Goal: Task Accomplishment & Management: Use online tool/utility

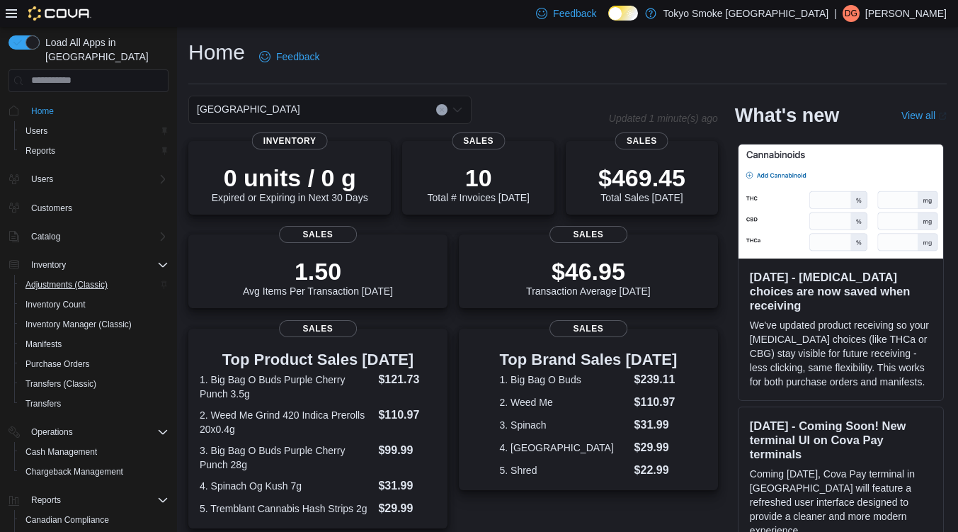
scroll to position [86, 0]
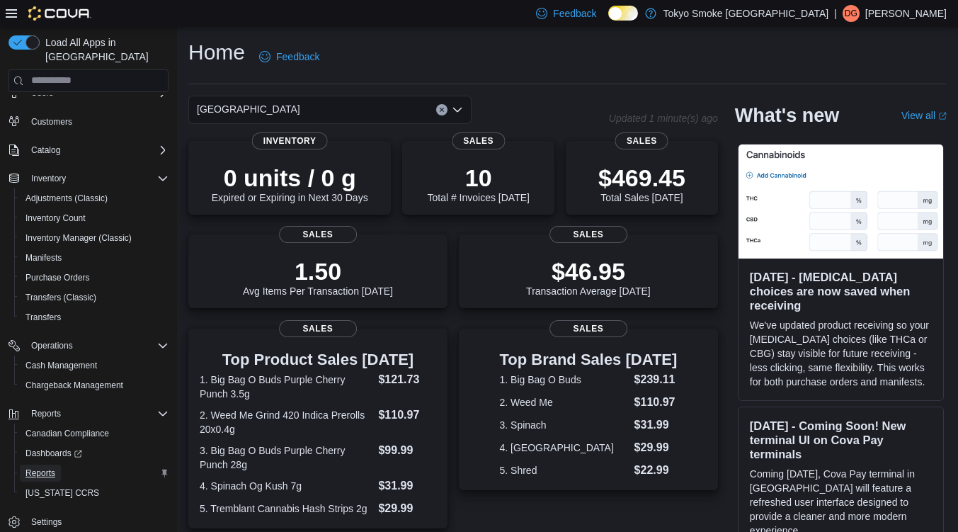
click at [38, 464] on span "Reports" at bounding box center [40, 472] width 30 height 17
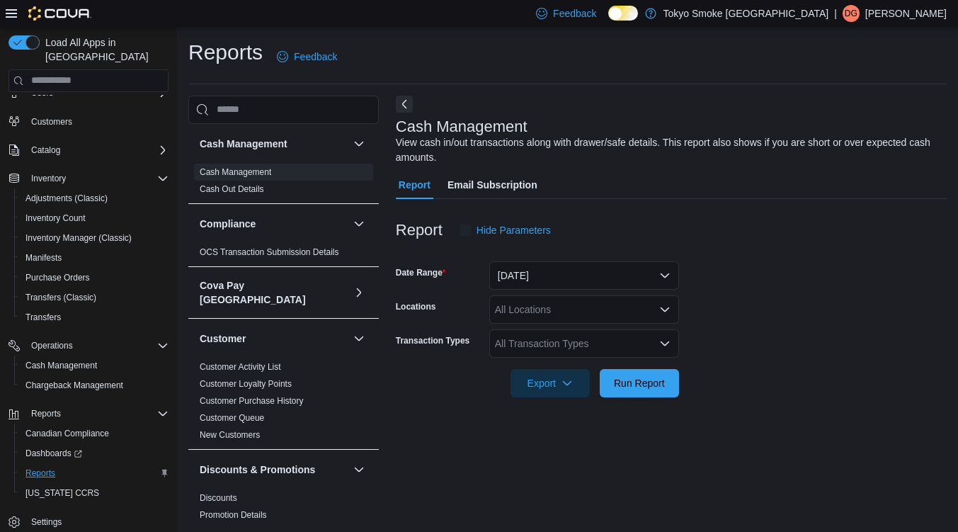
scroll to position [2, 0]
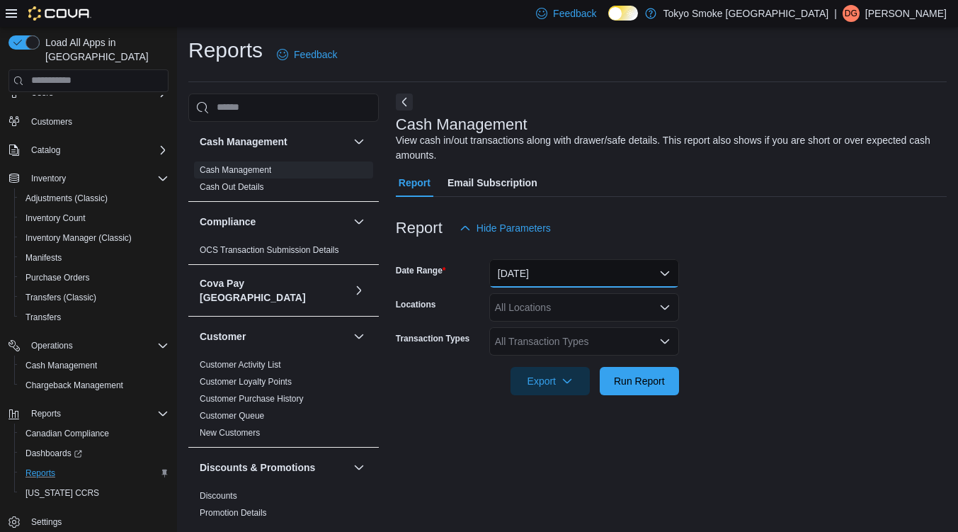
click at [555, 275] on button "[DATE]" at bounding box center [584, 273] width 190 height 28
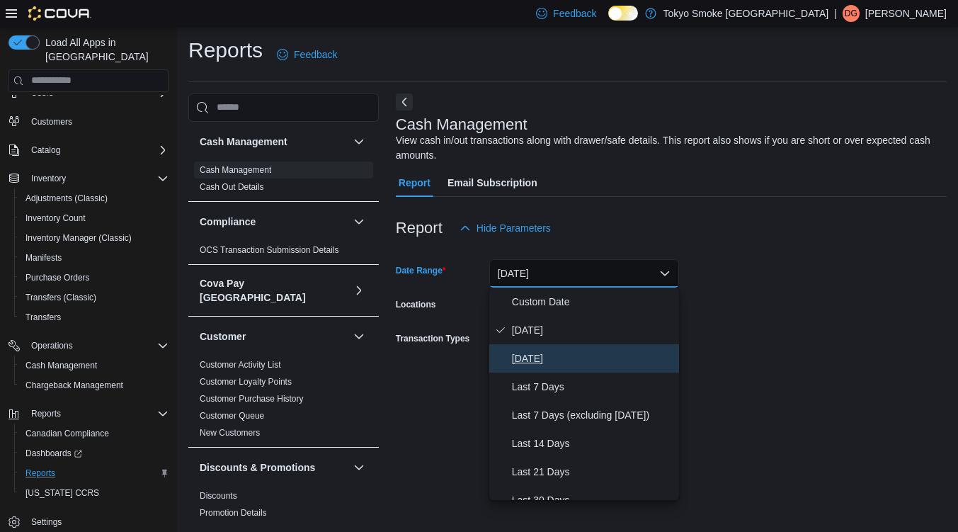
click at [537, 355] on span "[DATE]" at bounding box center [592, 358] width 161 height 17
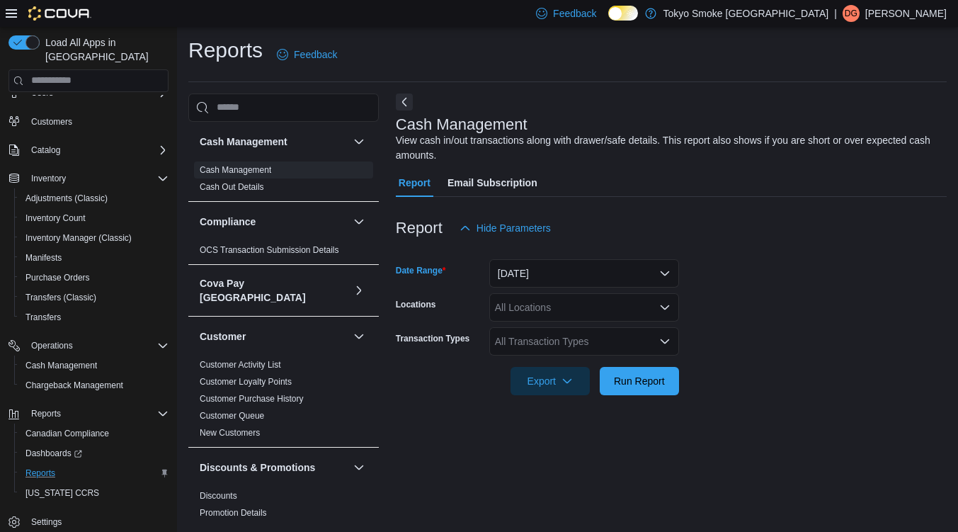
click at [515, 316] on div "All Locations" at bounding box center [584, 307] width 190 height 28
type input "***"
click at [540, 328] on span "[GEOGRAPHIC_DATA]" at bounding box center [578, 331] width 103 height 14
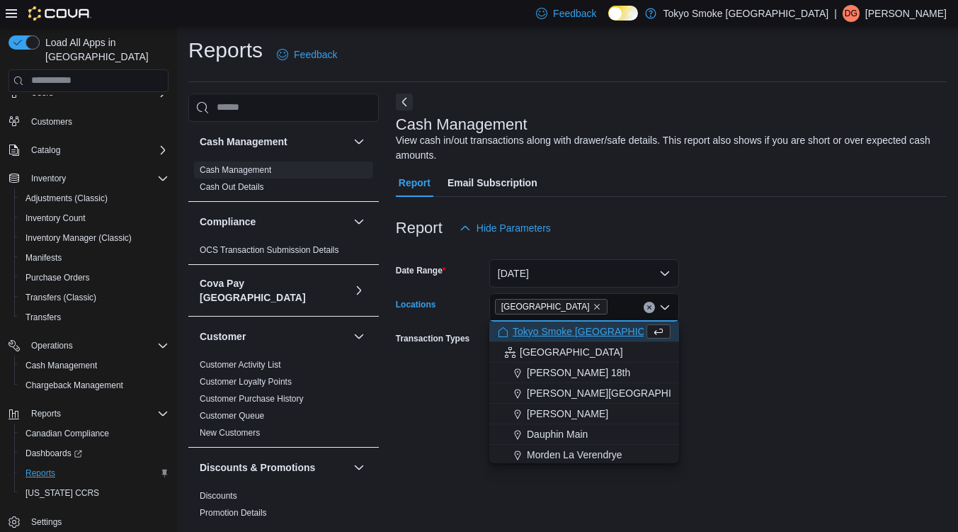
click at [739, 329] on form "Date Range [DATE] Locations [GEOGRAPHIC_DATA] Combo box. Selected. [GEOGRAPHIC_…" at bounding box center [671, 318] width 551 height 153
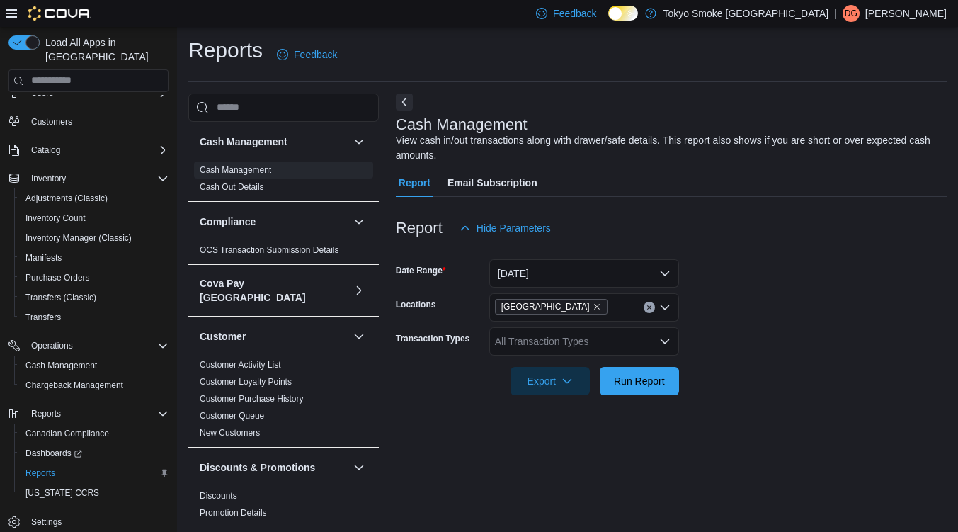
click at [567, 337] on div "All Transaction Types" at bounding box center [584, 341] width 190 height 28
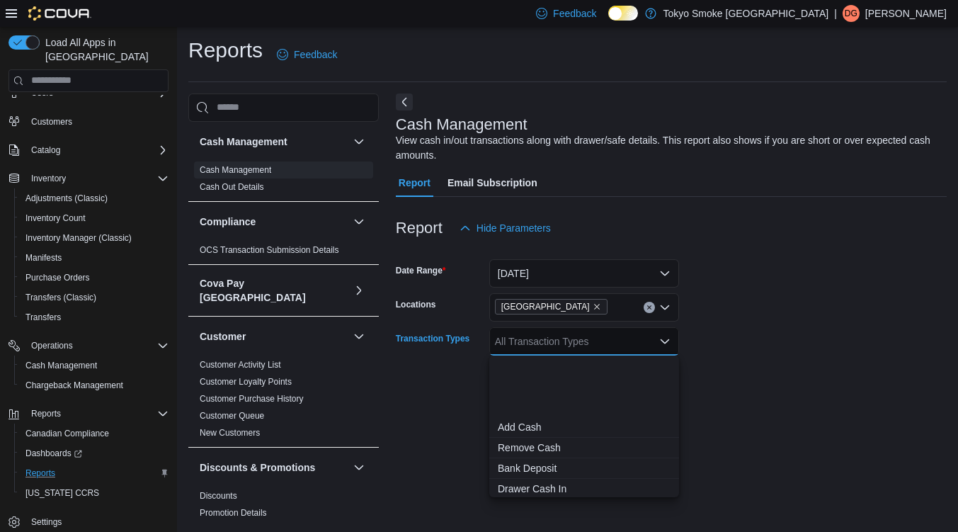
scroll to position [84, 0]
click at [548, 458] on button "Transfer Cash" at bounding box center [584, 466] width 190 height 21
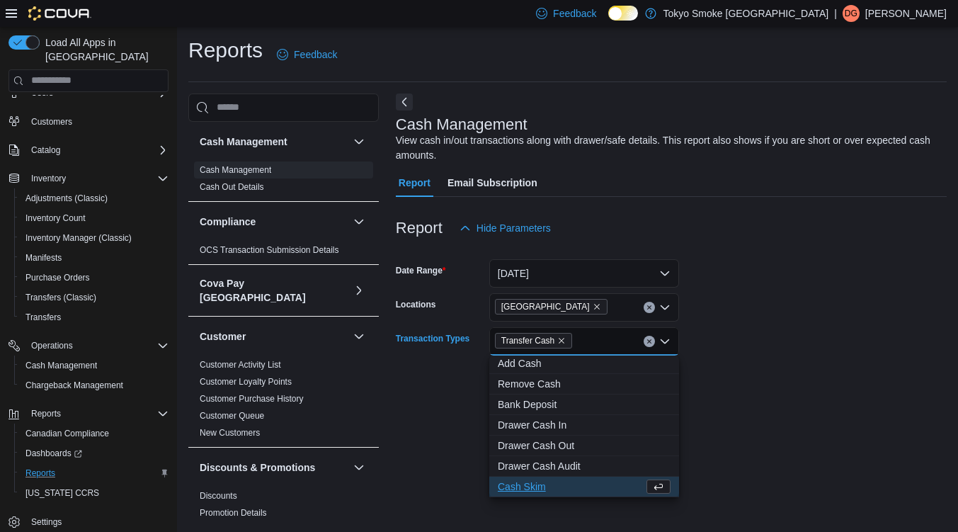
scroll to position [64, 0]
click at [801, 395] on div at bounding box center [671, 403] width 551 height 17
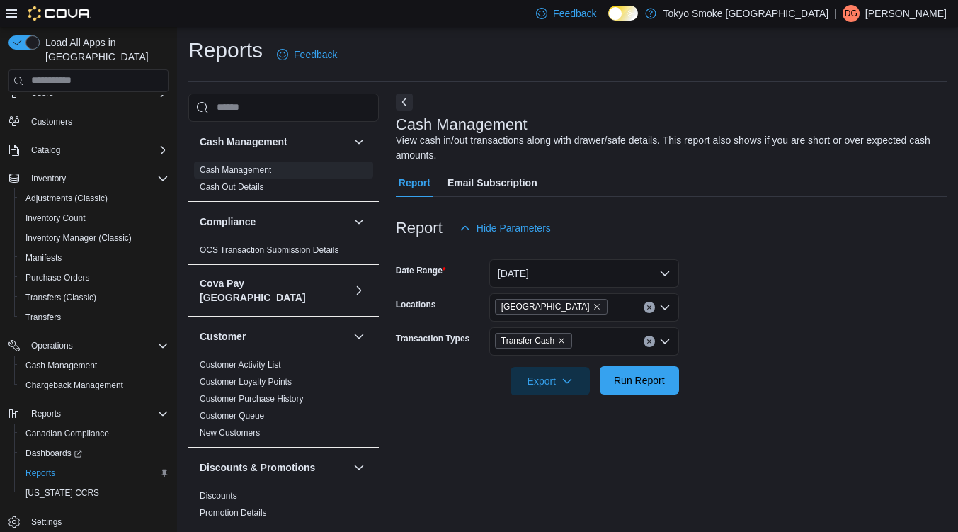
click at [651, 381] on span "Run Report" at bounding box center [639, 380] width 51 height 14
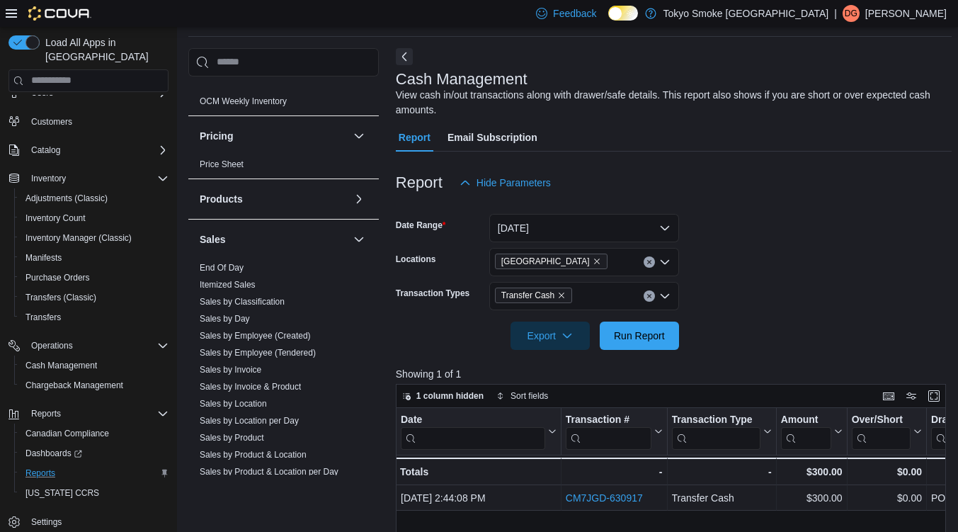
scroll to position [927, 0]
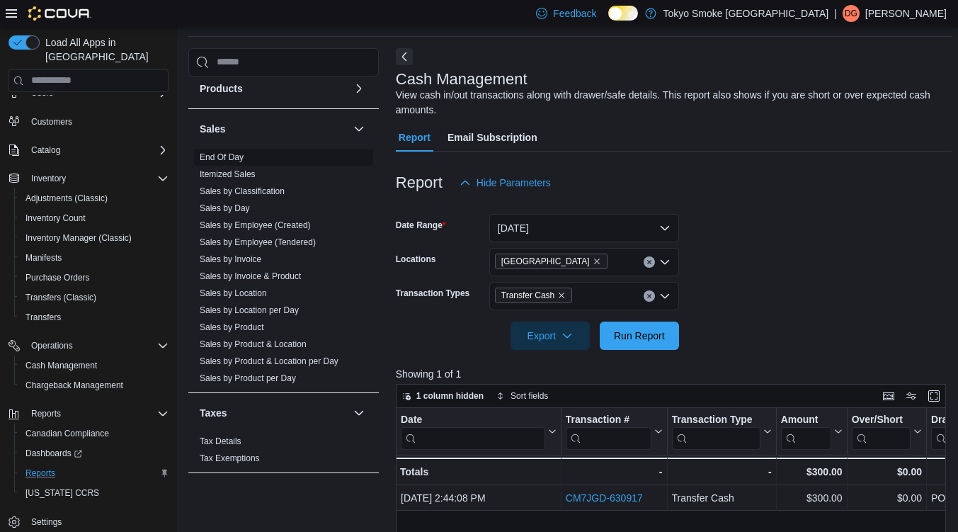
click at [231, 152] on link "End Of Day" at bounding box center [222, 157] width 44 height 10
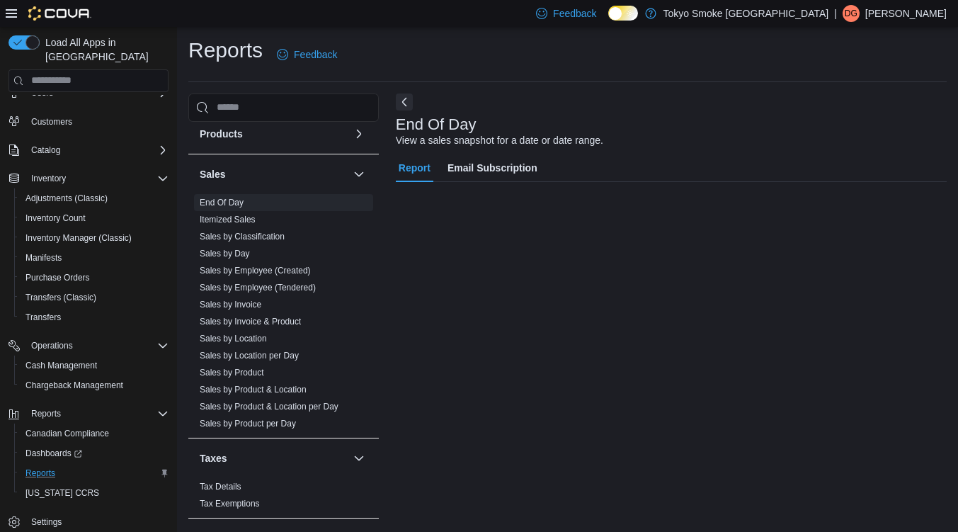
scroll to position [2, 0]
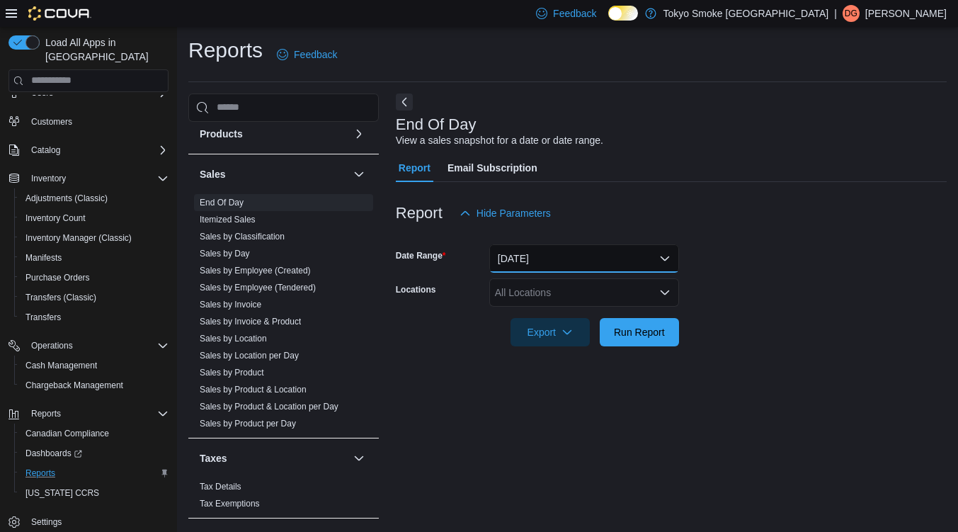
click at [511, 254] on button "[DATE]" at bounding box center [584, 258] width 190 height 28
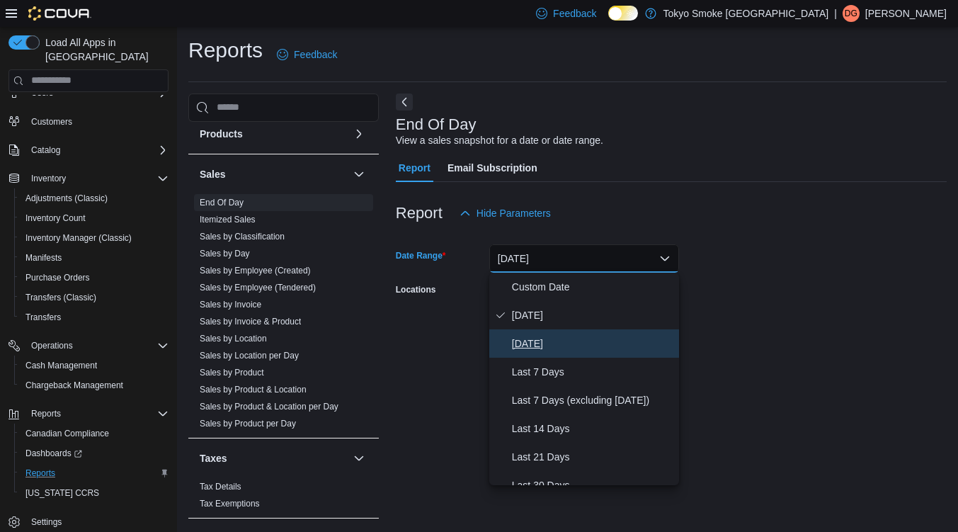
click at [542, 344] on span "[DATE]" at bounding box center [592, 343] width 161 height 17
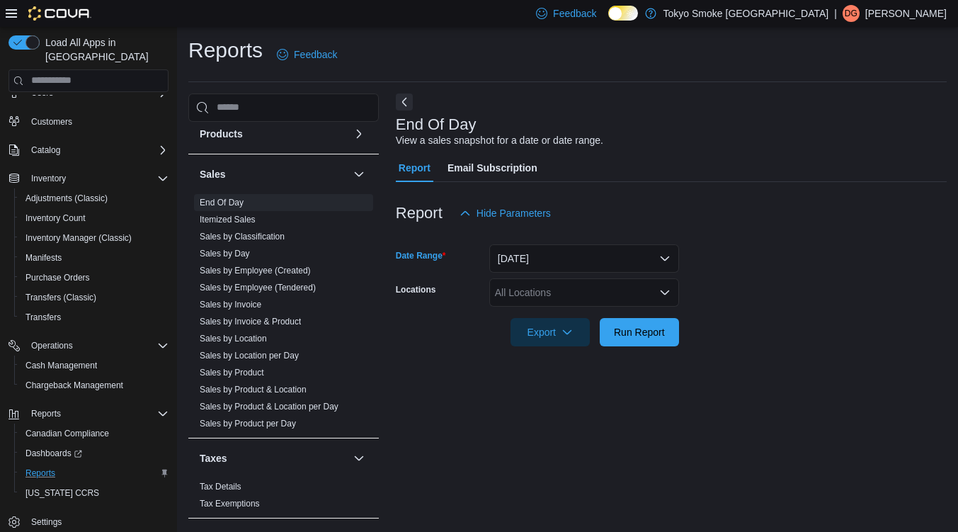
click at [595, 299] on div "All Locations" at bounding box center [584, 292] width 190 height 28
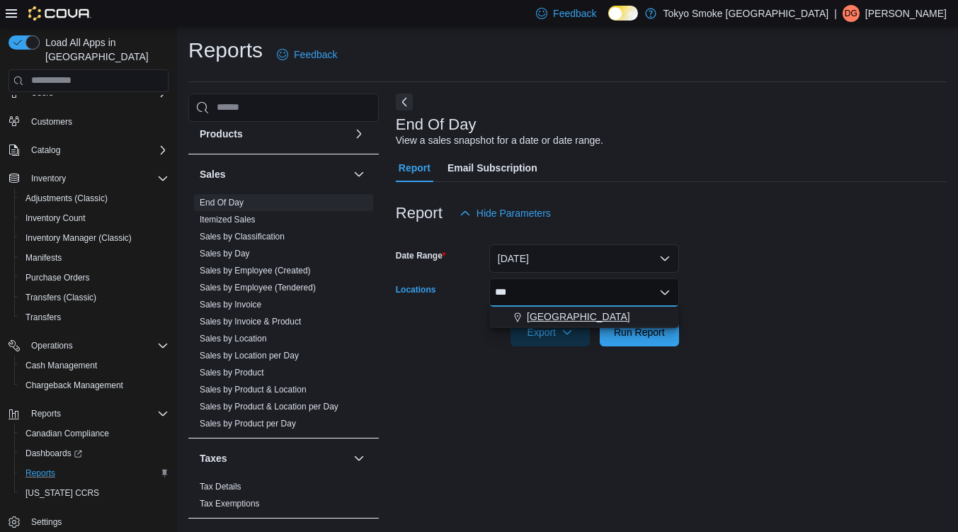
type input "***"
click at [593, 316] on span "[GEOGRAPHIC_DATA]" at bounding box center [578, 316] width 103 height 14
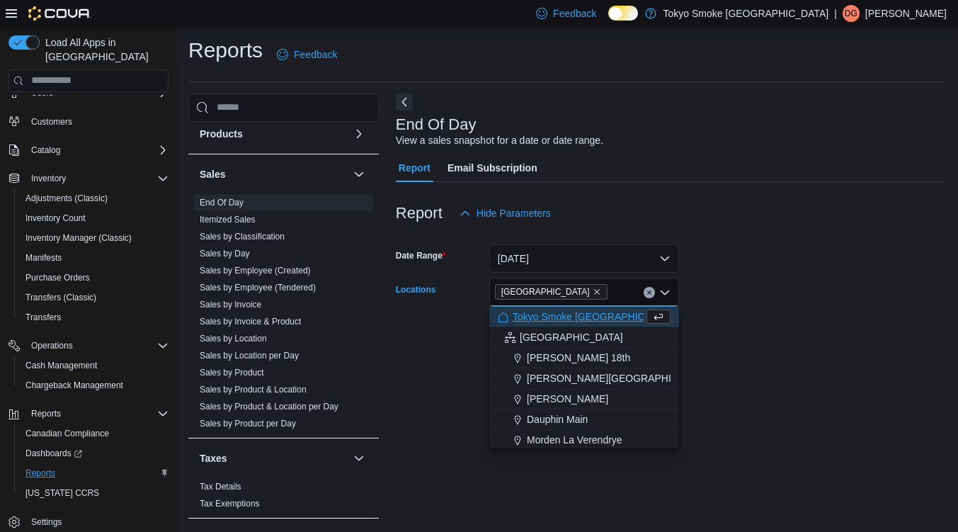
click at [593, 316] on span "Tokyo Smoke [GEOGRAPHIC_DATA]" at bounding box center [596, 316] width 166 height 14
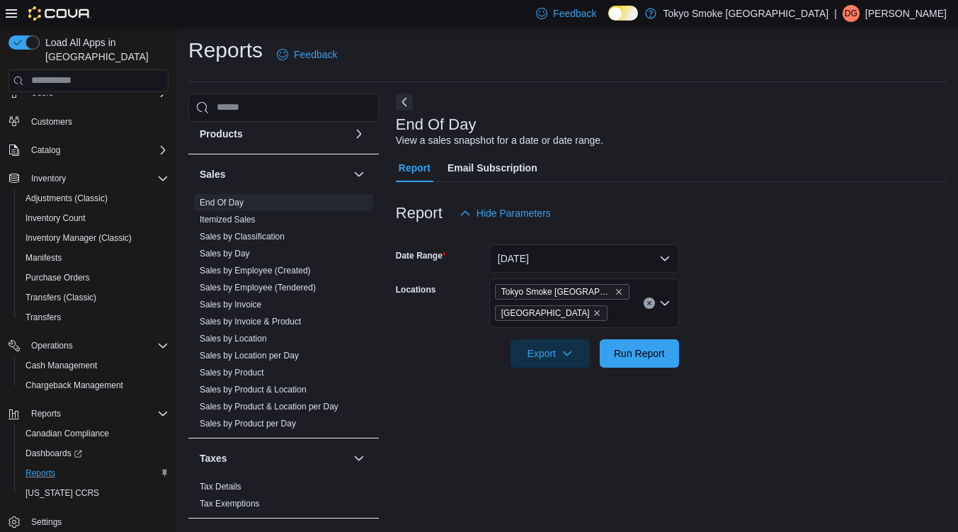
click at [814, 345] on form "Date Range [DATE] Locations [GEOGRAPHIC_DATA] Smoke [GEOGRAPHIC_DATA] Conceptio…" at bounding box center [671, 297] width 551 height 140
click at [588, 286] on span "Tokyo Smoke [GEOGRAPHIC_DATA]" at bounding box center [562, 292] width 122 height 14
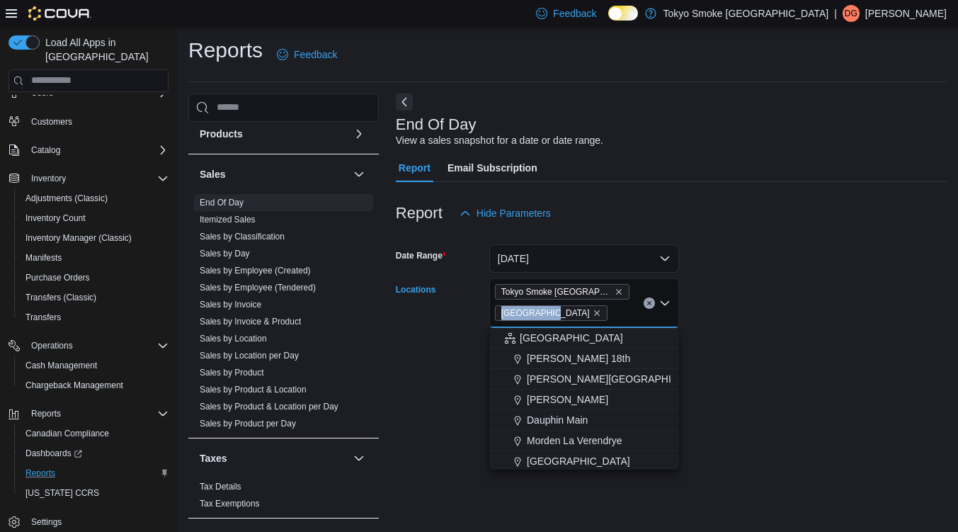
click at [588, 286] on span "Tokyo Smoke [GEOGRAPHIC_DATA]" at bounding box center [562, 292] width 122 height 14
click at [614, 287] on icon "Remove Tokyo Smoke Canada from selection in this group" at bounding box center [618, 291] width 8 height 8
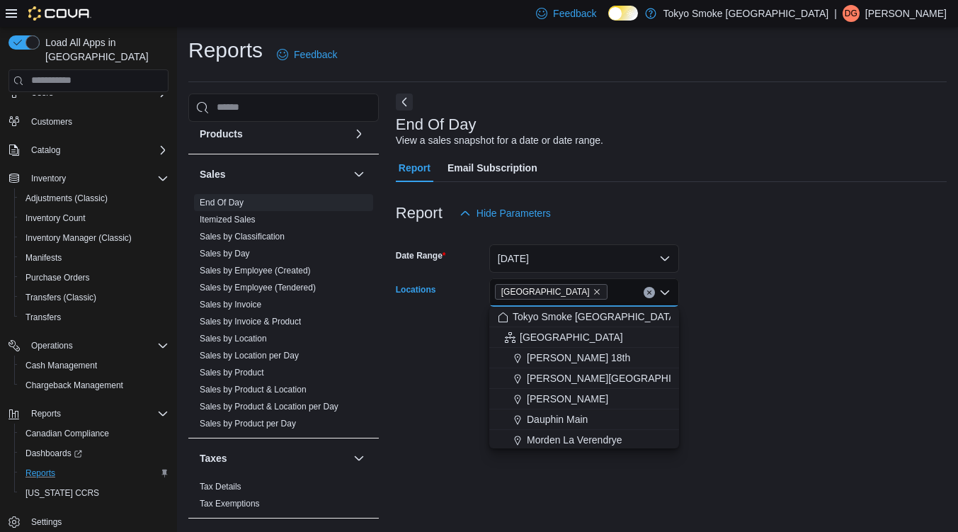
click at [762, 323] on form "Date Range [DATE] Locations [GEOGRAPHIC_DATA] Combo box. Selected. [GEOGRAPHIC_…" at bounding box center [671, 286] width 551 height 119
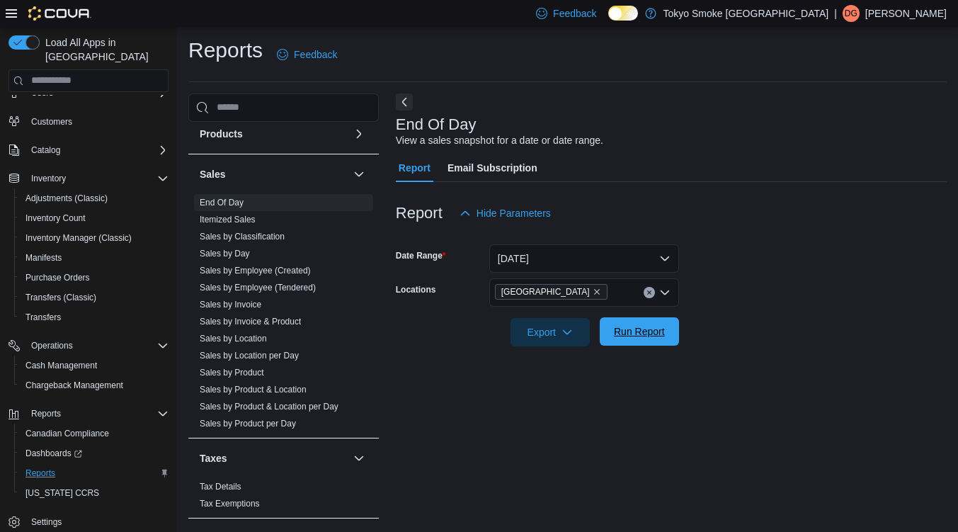
click at [634, 334] on span "Run Report" at bounding box center [639, 331] width 51 height 14
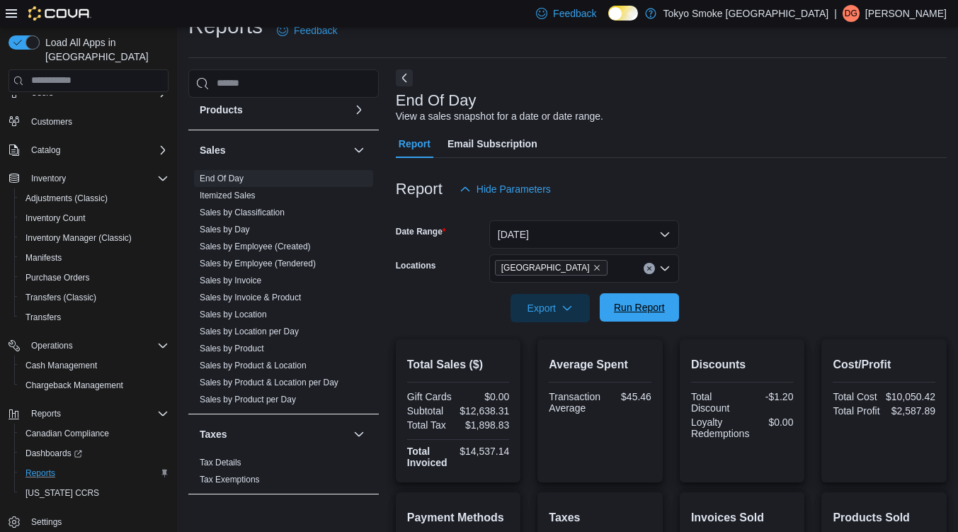
scroll to position [25, 0]
